Goal: Find specific page/section: Find specific page/section

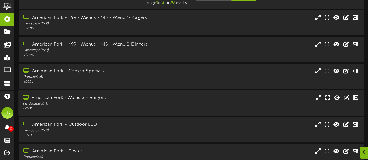
scroll to position [29, 0]
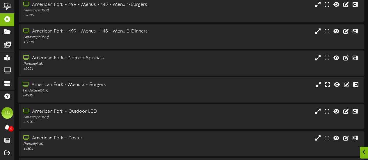
click at [101, 86] on div "American Fork - Menu 3 - Burgers" at bounding box center [90, 85] width 135 height 7
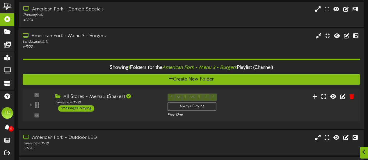
scroll to position [87, 0]
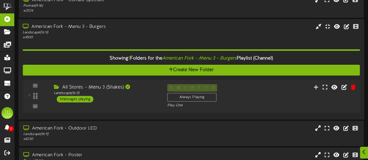
click at [93, 90] on div "All Stores - Menu 3 (Shakes)" at bounding box center [106, 87] width 105 height 7
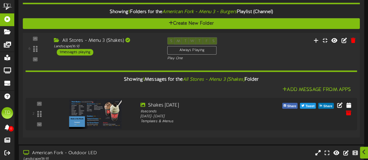
scroll to position [146, 0]
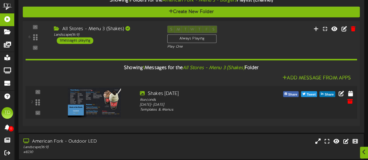
click at [101, 105] on img at bounding box center [94, 103] width 53 height 30
